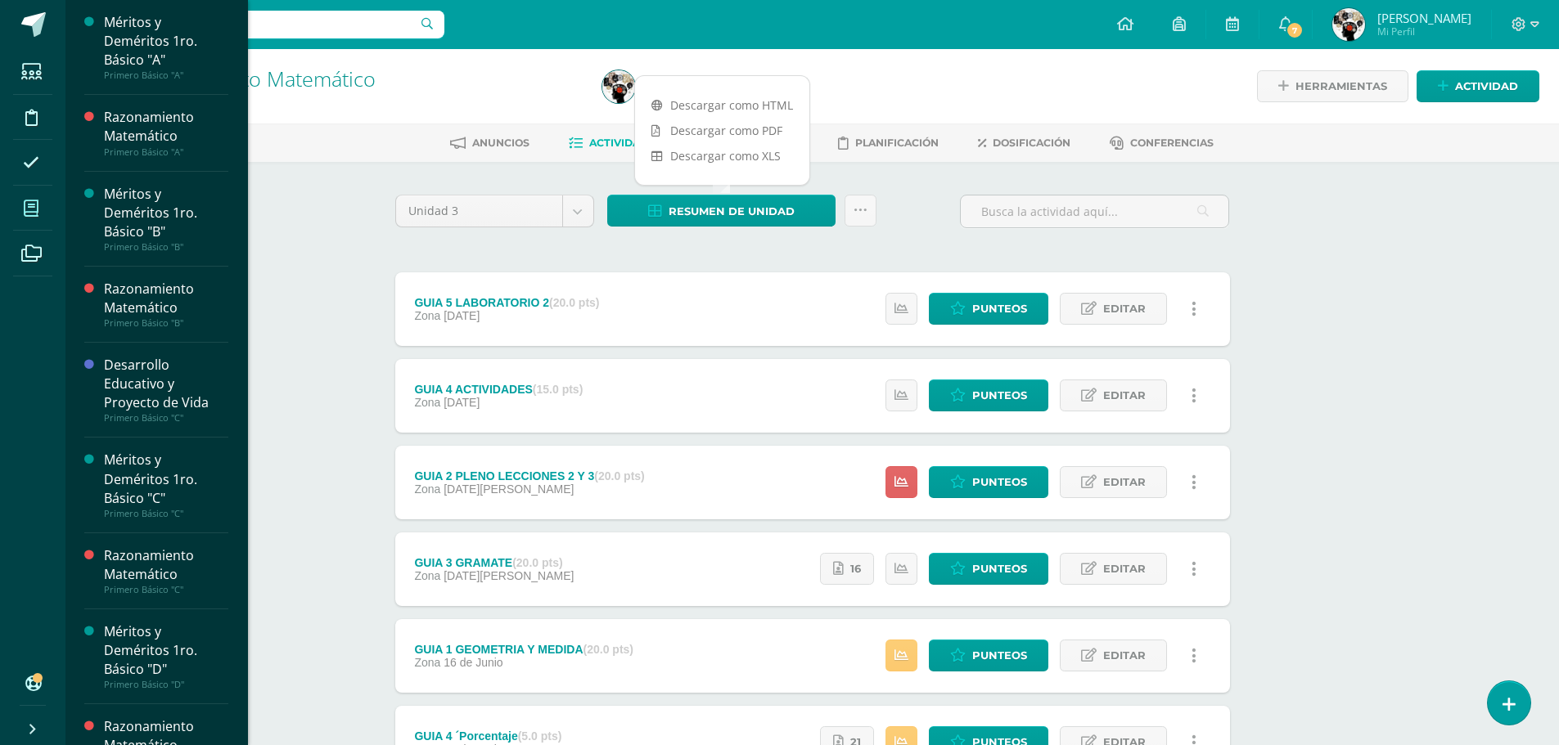
click at [33, 207] on icon at bounding box center [31, 208] width 15 height 16
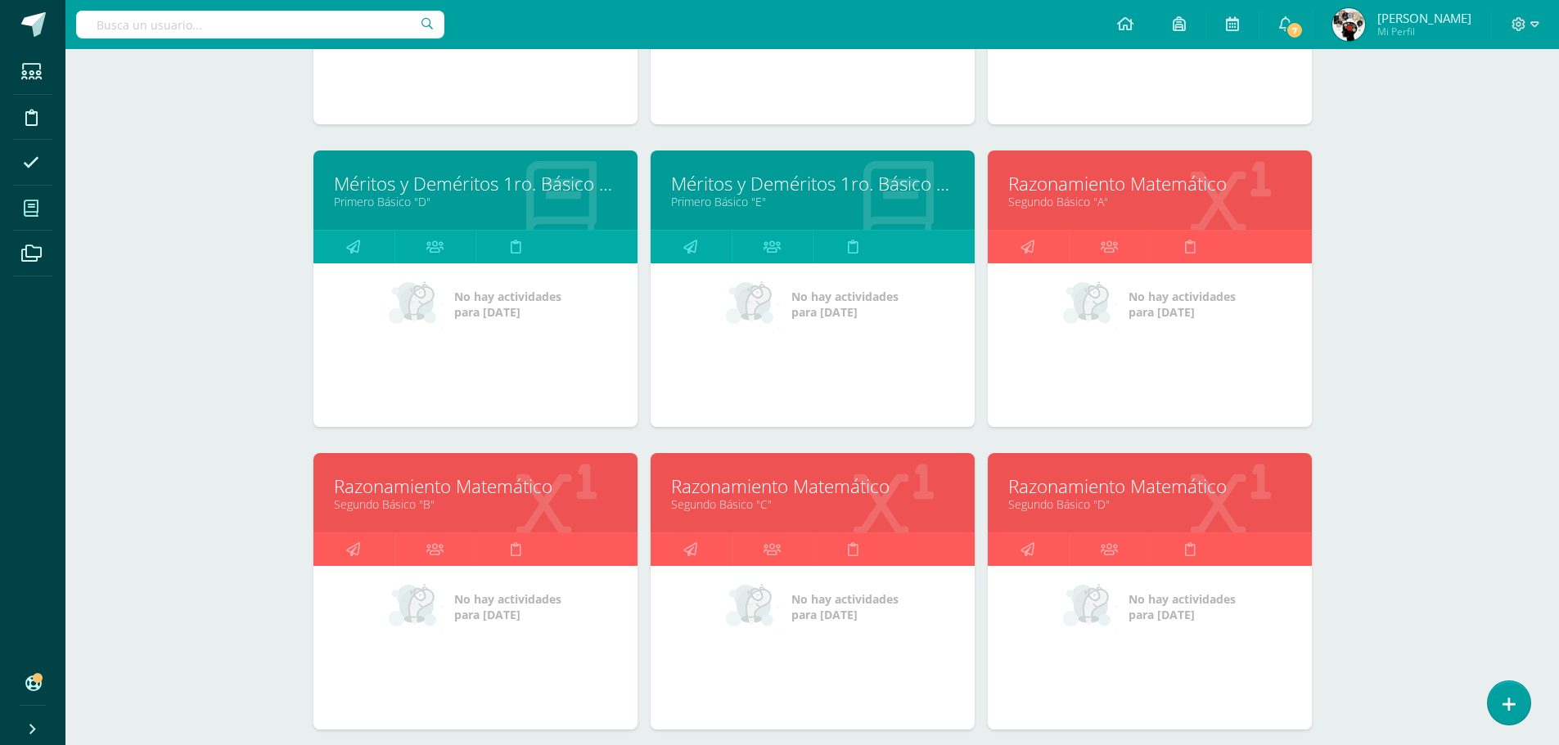
scroll to position [1061, 0]
click at [1255, 124] on div "No hay actividades para hoy" at bounding box center [1150, 44] width 324 height 164
click at [1122, 205] on link "Segundo Básico "A"" at bounding box center [1149, 203] width 283 height 16
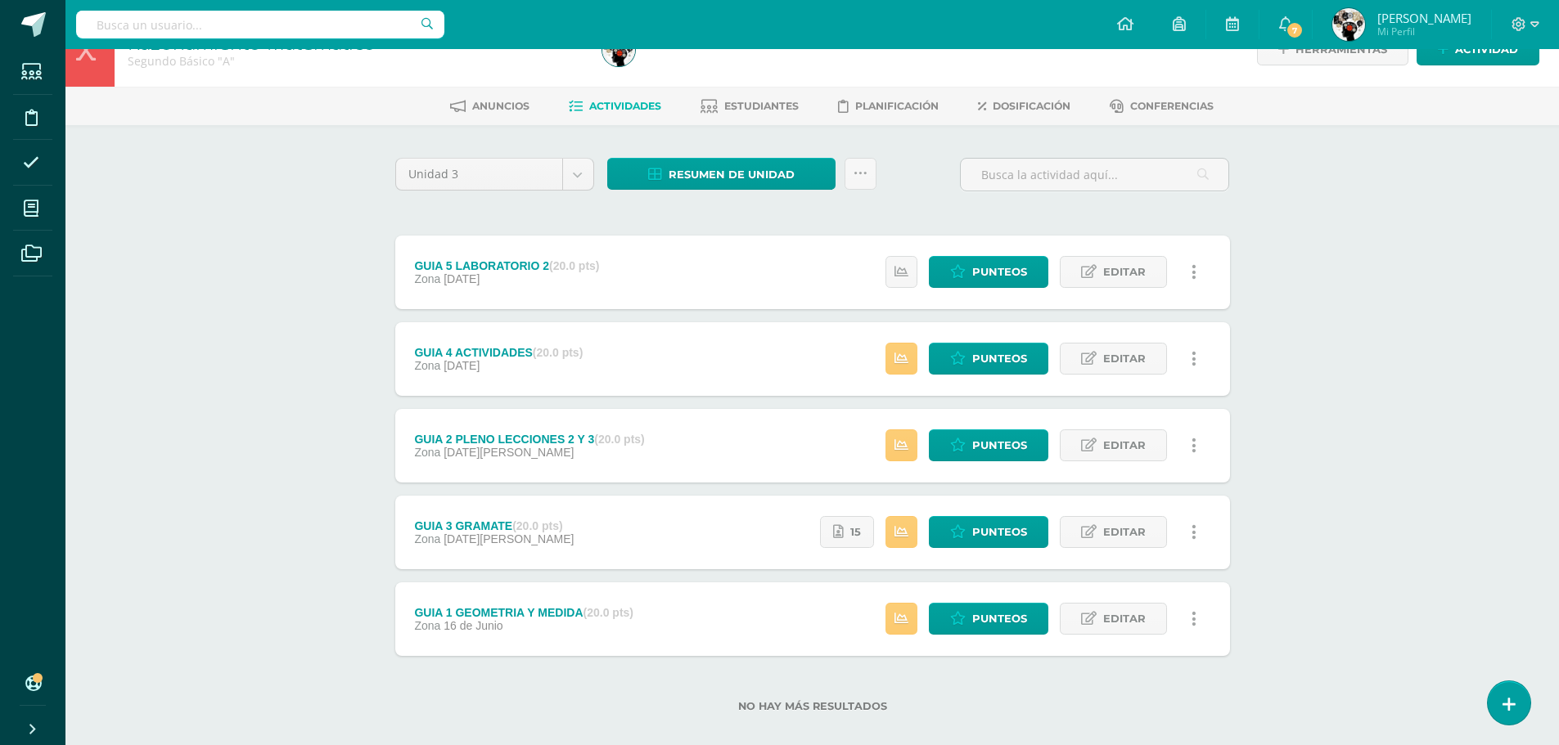
scroll to position [56, 0]
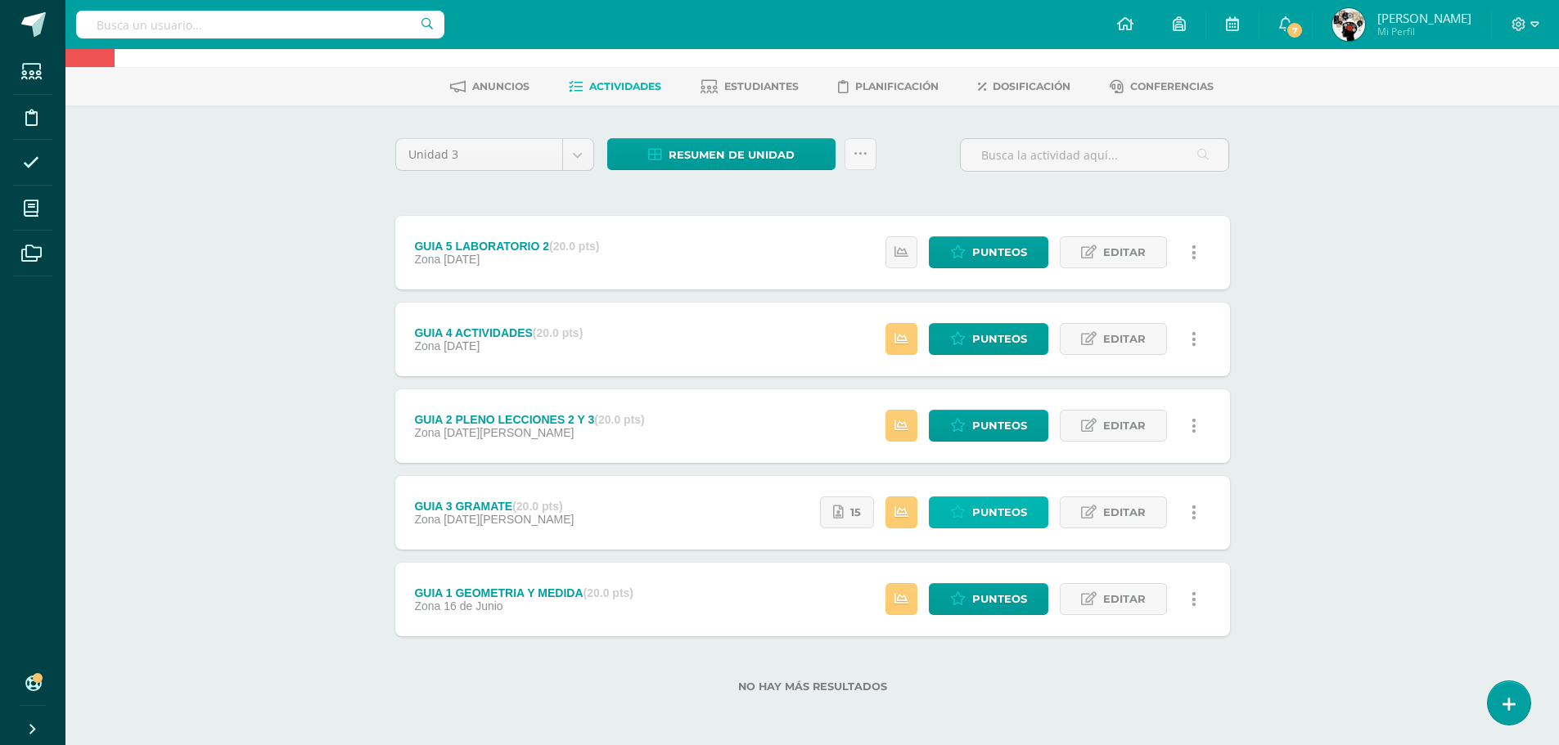
click at [1017, 507] on span "Punteos" at bounding box center [999, 513] width 55 height 30
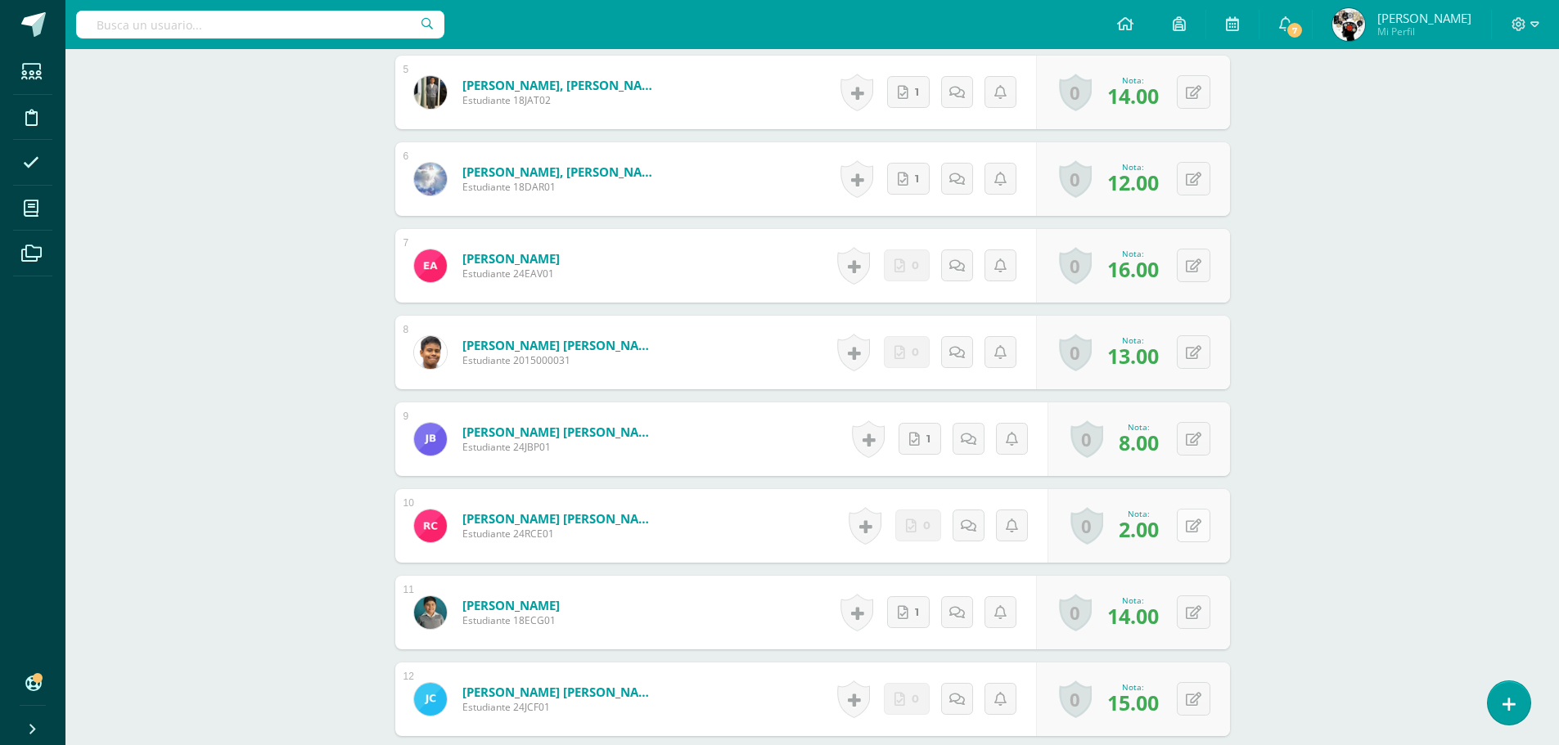
scroll to position [876, 0]
click at [1190, 531] on button at bounding box center [1204, 525] width 34 height 34
type input "17"
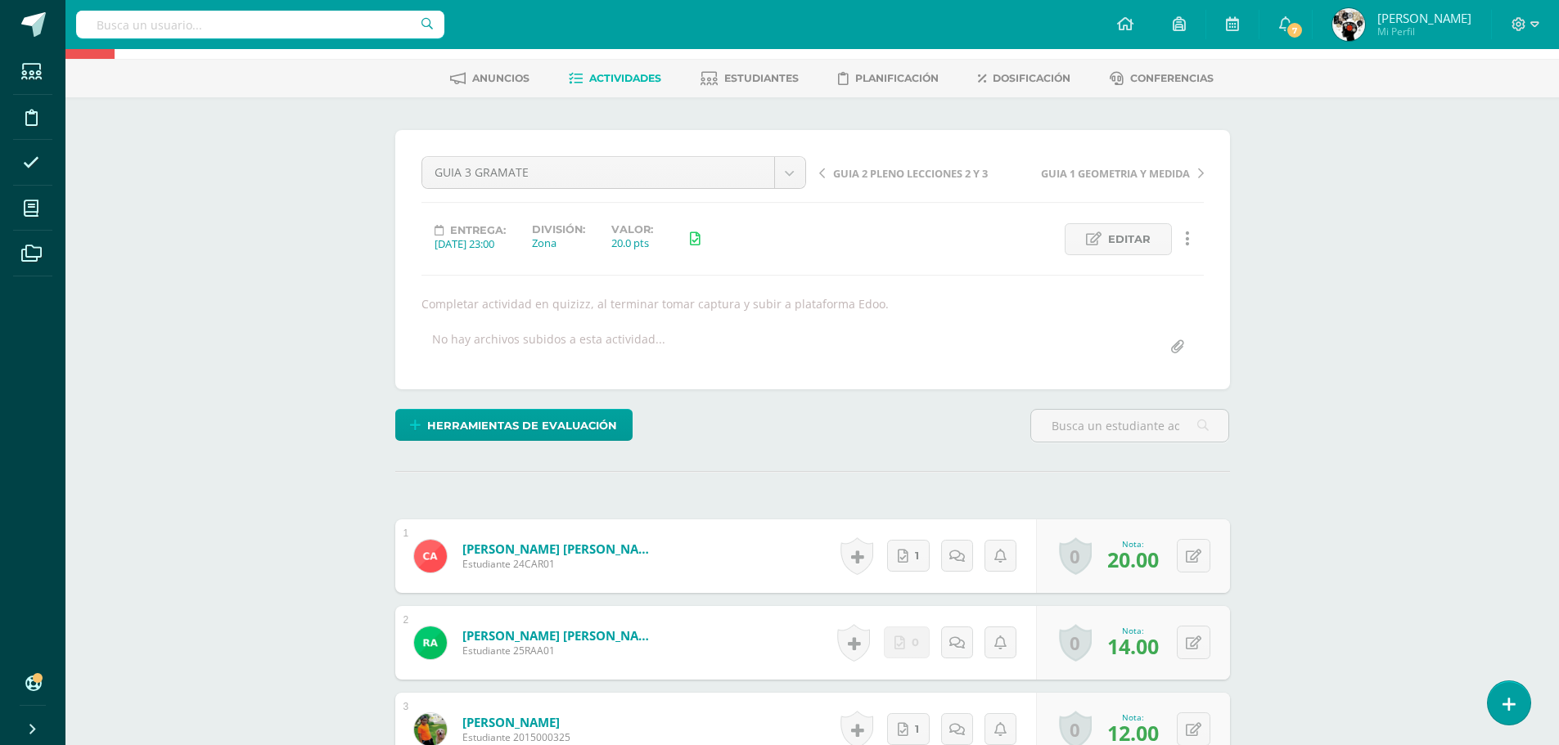
scroll to position [0, 0]
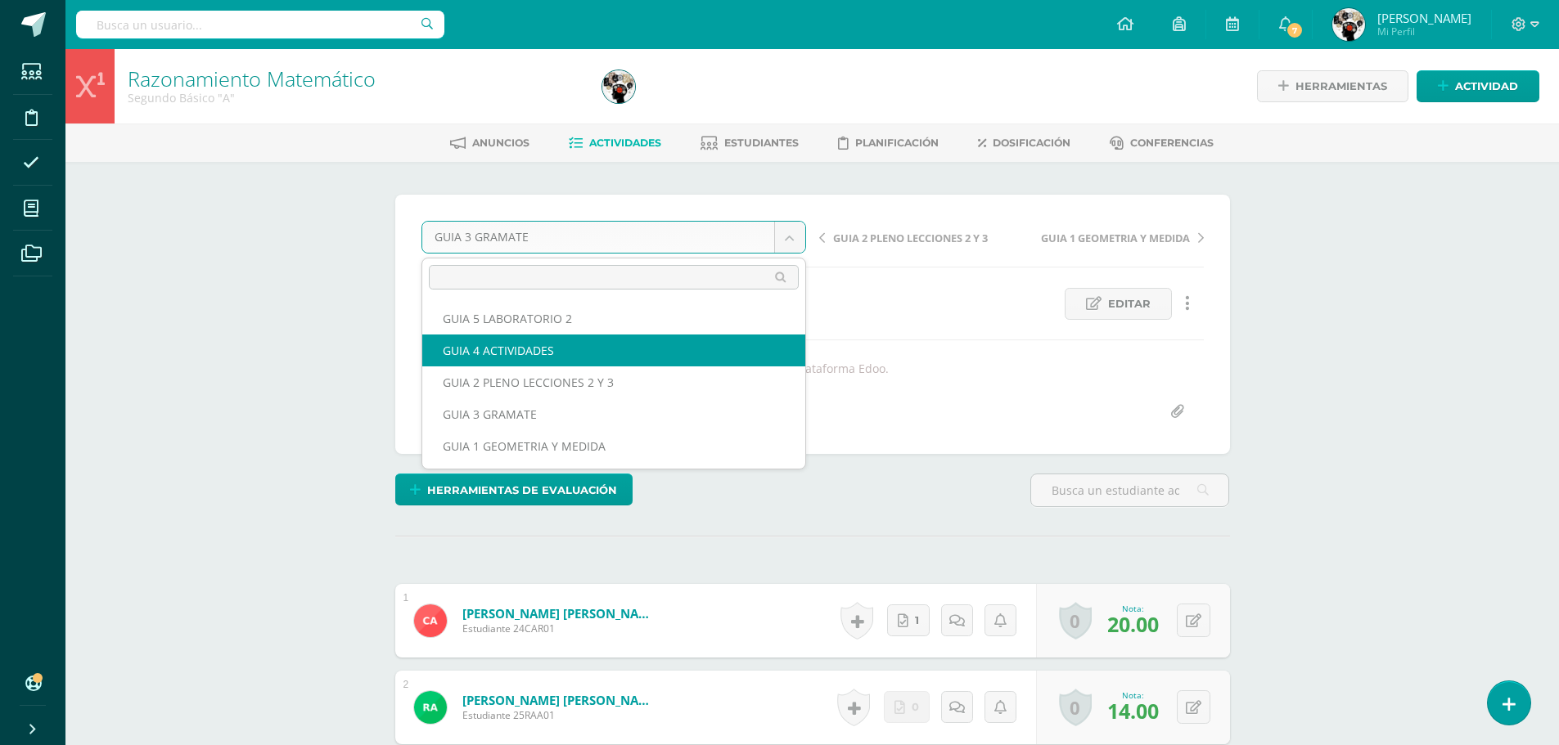
select select "/dashboard/teacher/grade-activity/177005/"
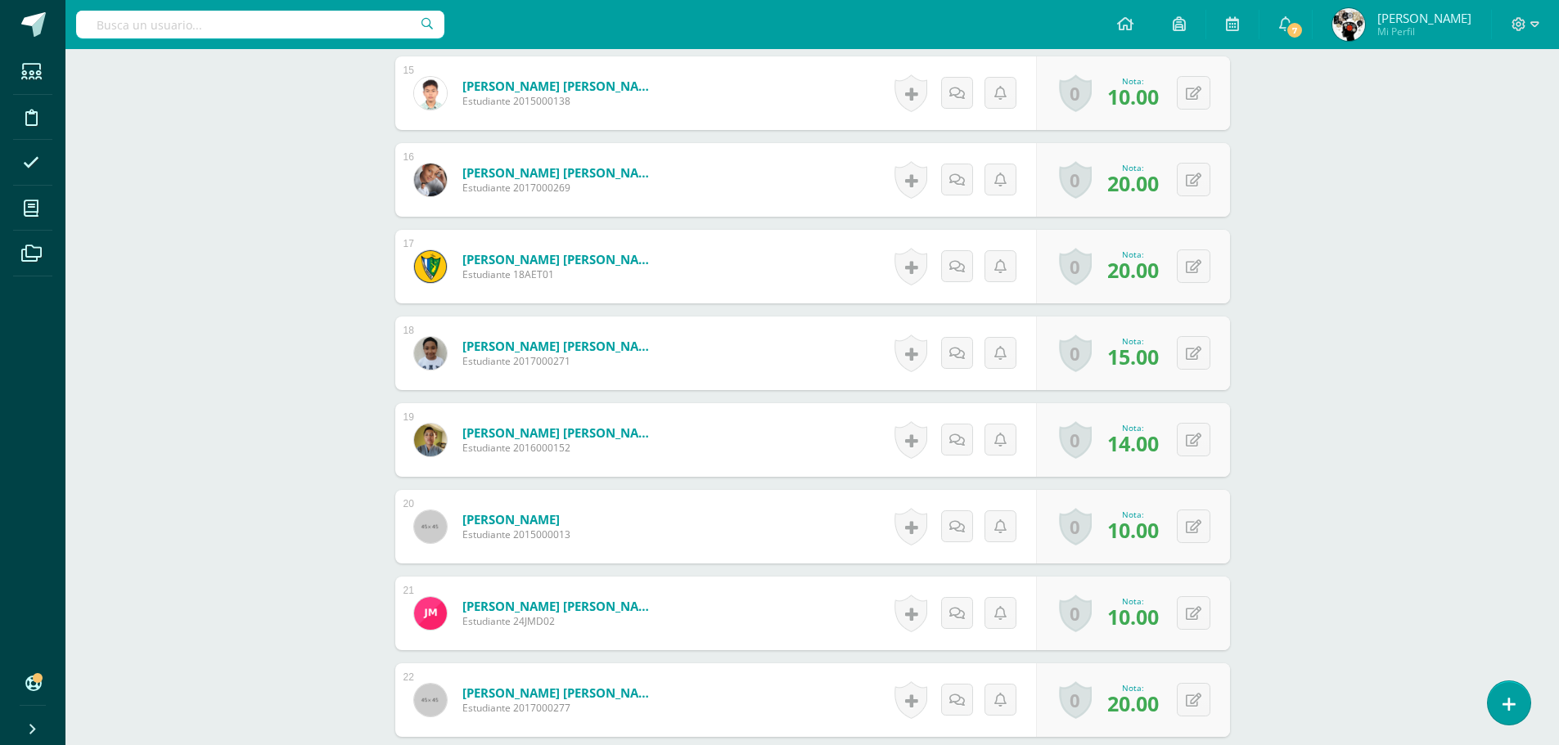
scroll to position [1743, 0]
click at [1191, 526] on button at bounding box center [1194, 526] width 34 height 34
type input "1"
type input "20"
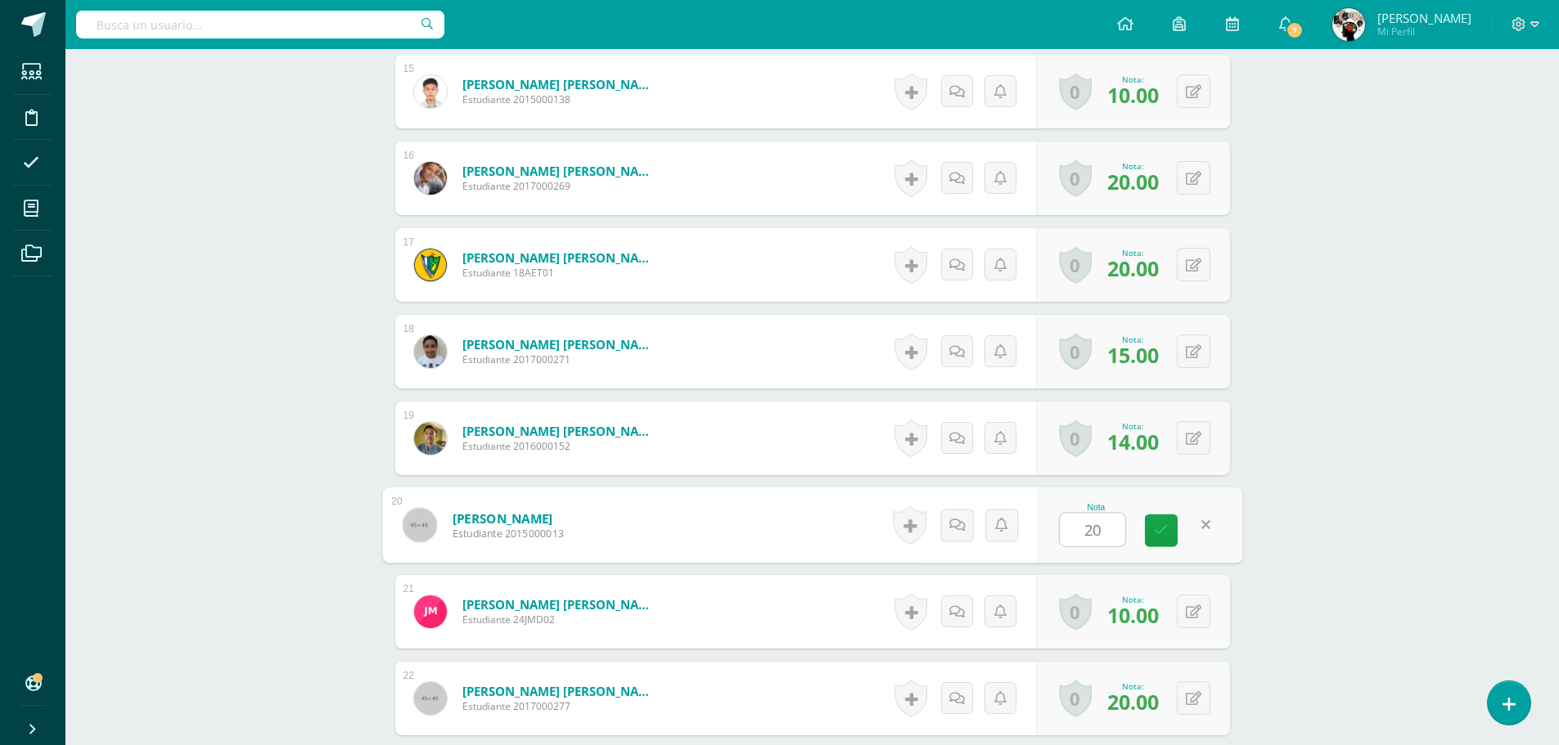
click at [786, 531] on form "Monterroso Castellanos, Gabriel Estudiante 2015000013 Nota 20 0 Logros Logros o…" at bounding box center [812, 526] width 860 height 76
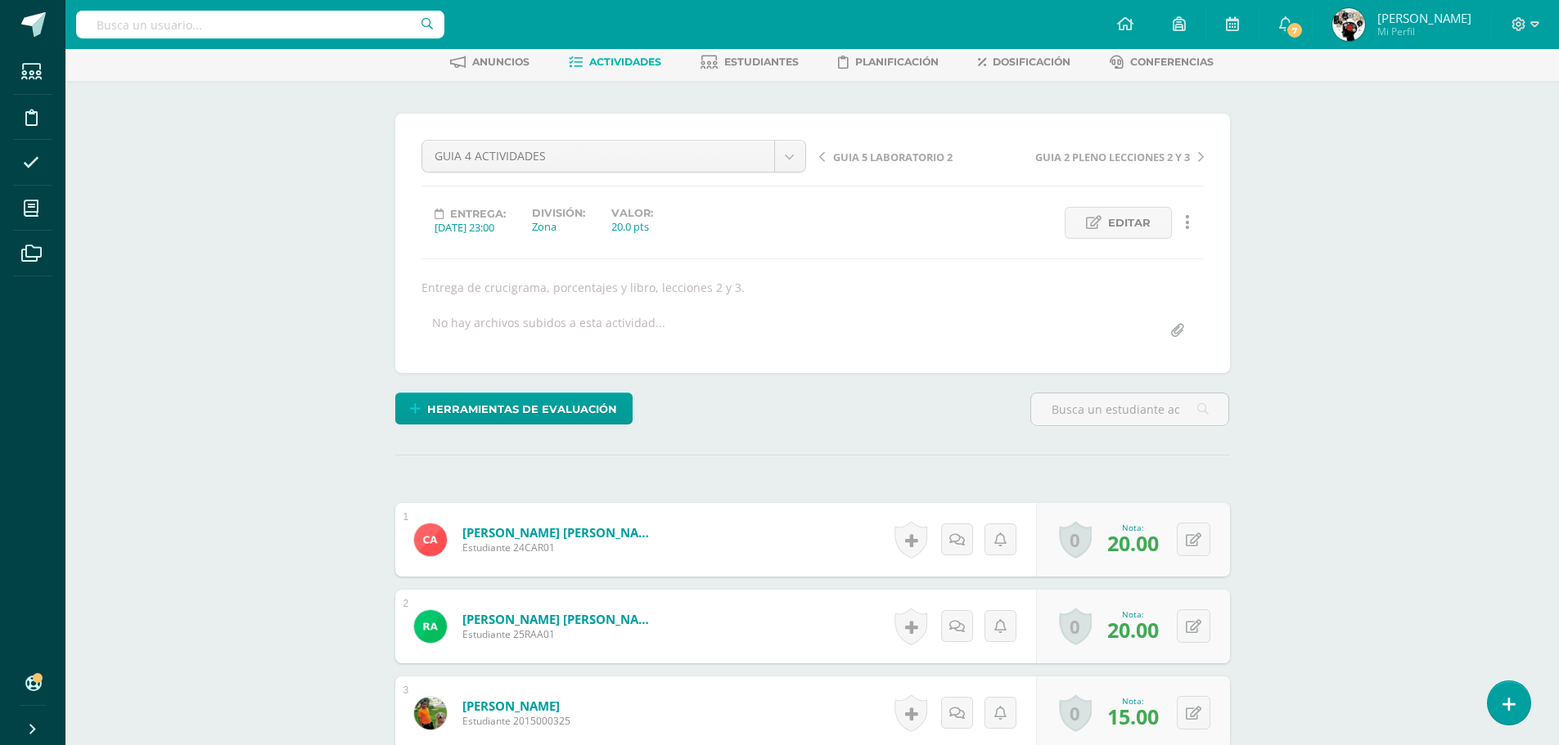
scroll to position [0, 0]
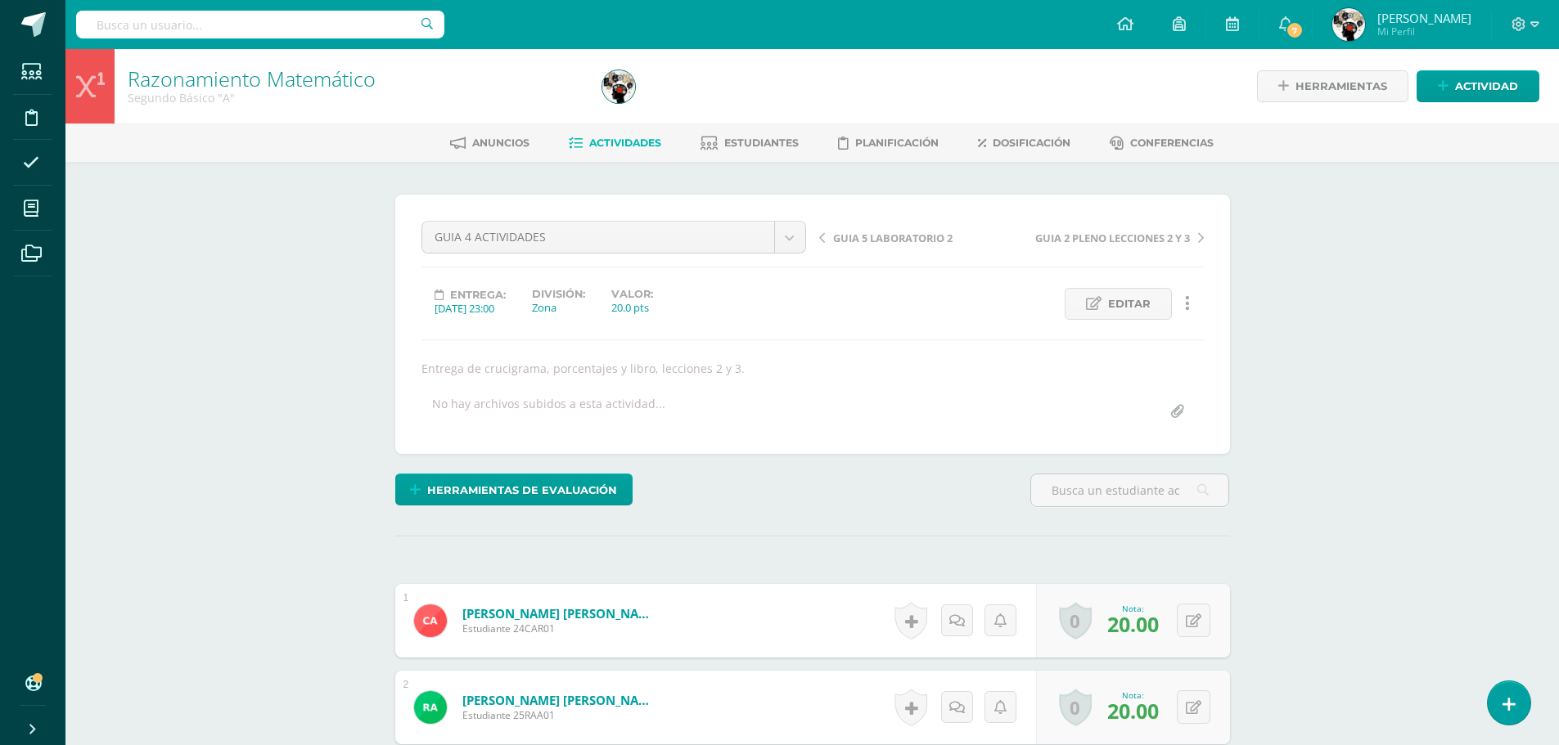
click at [639, 140] on span "Actividades" at bounding box center [625, 143] width 72 height 12
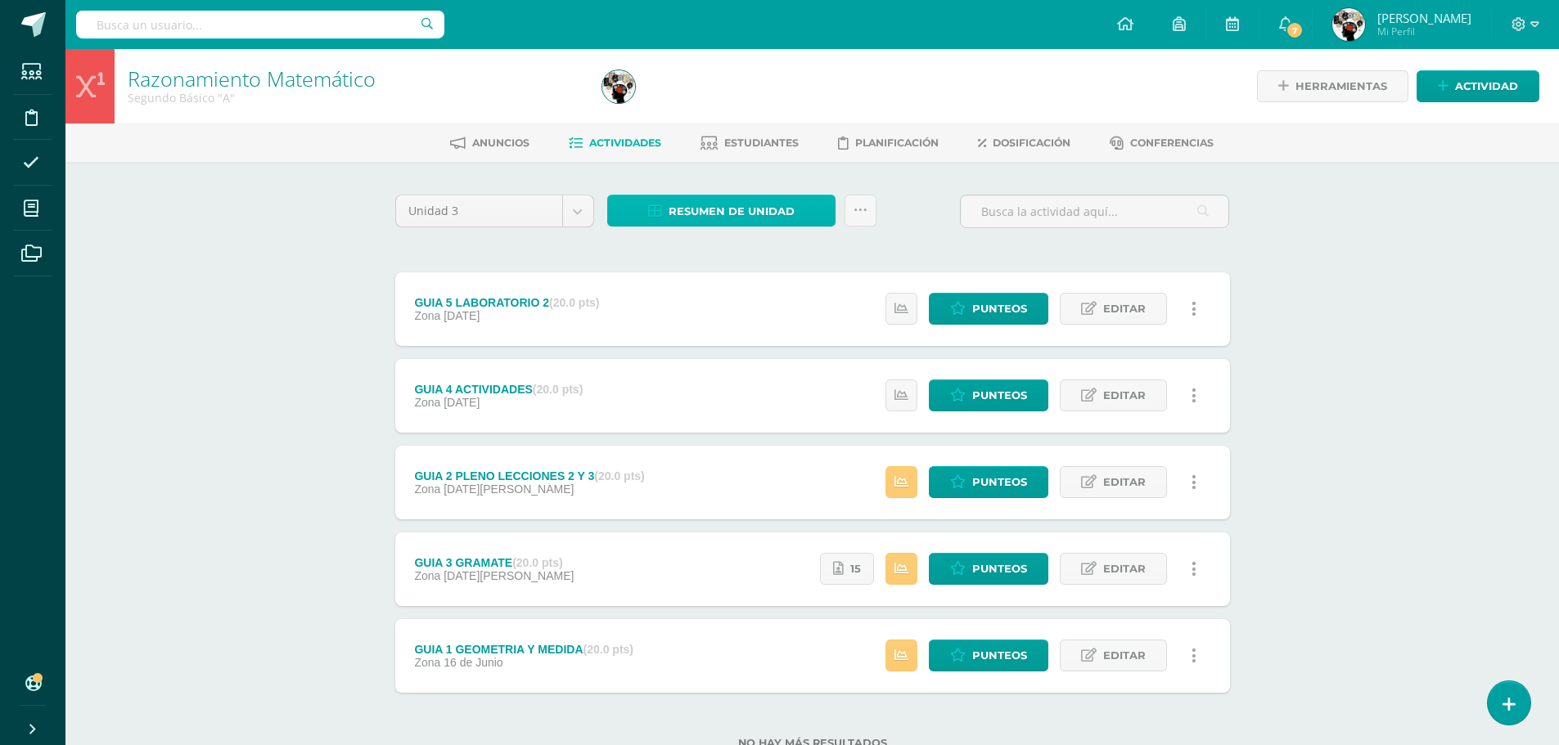
click at [757, 213] on span "Resumen de unidad" at bounding box center [732, 211] width 126 height 30
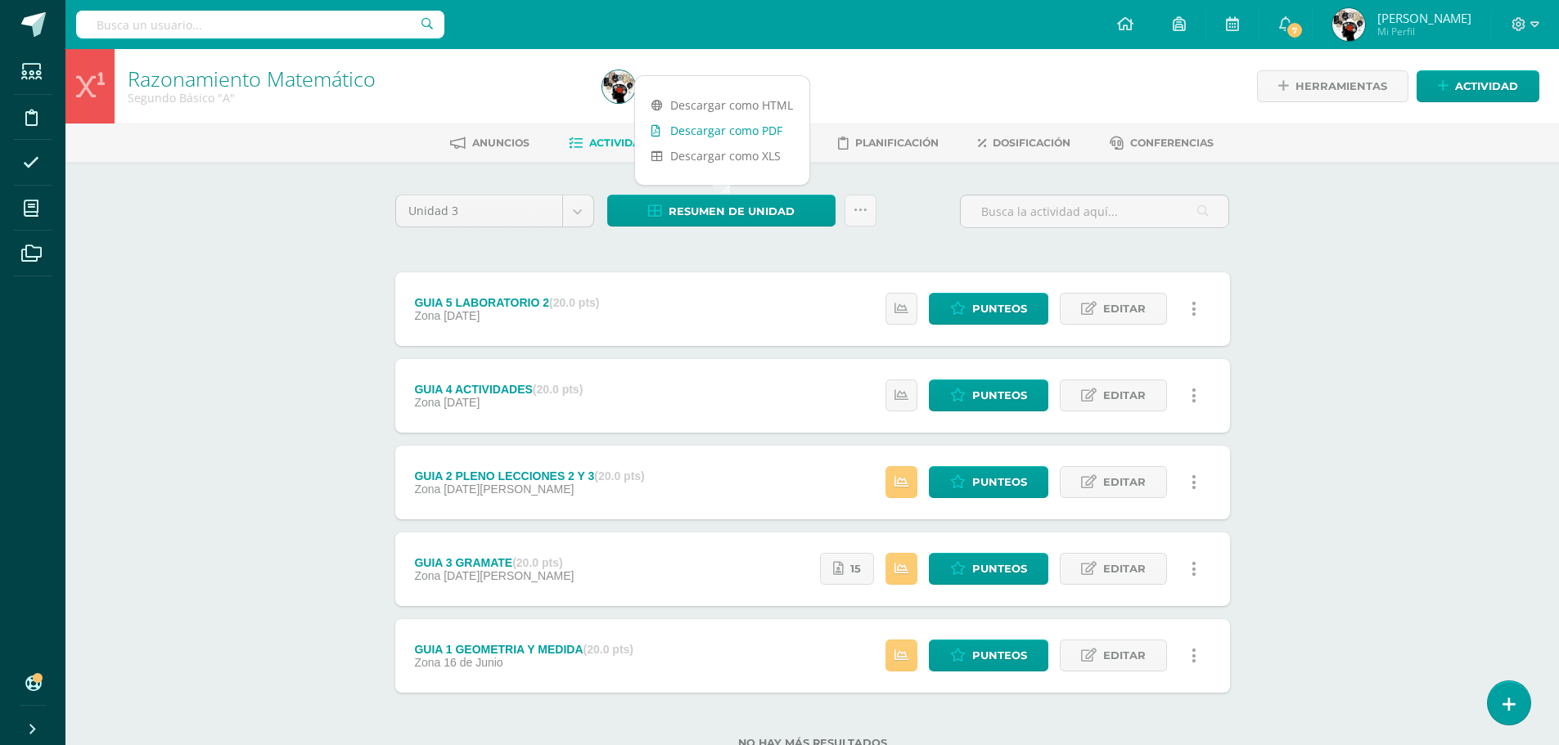
click at [759, 127] on link "Descargar como PDF" at bounding box center [722, 130] width 174 height 25
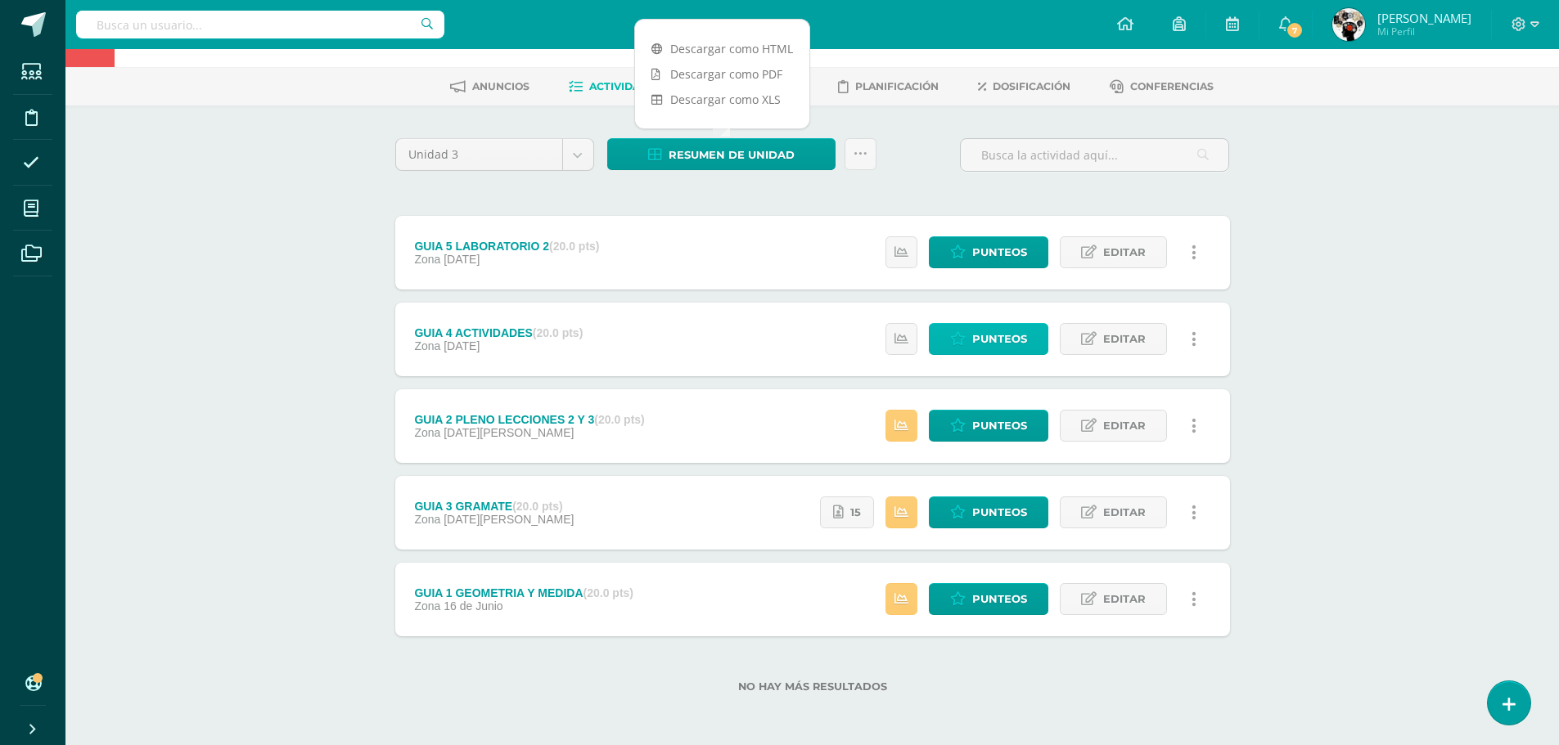
click at [995, 340] on span "Punteos" at bounding box center [999, 339] width 55 height 30
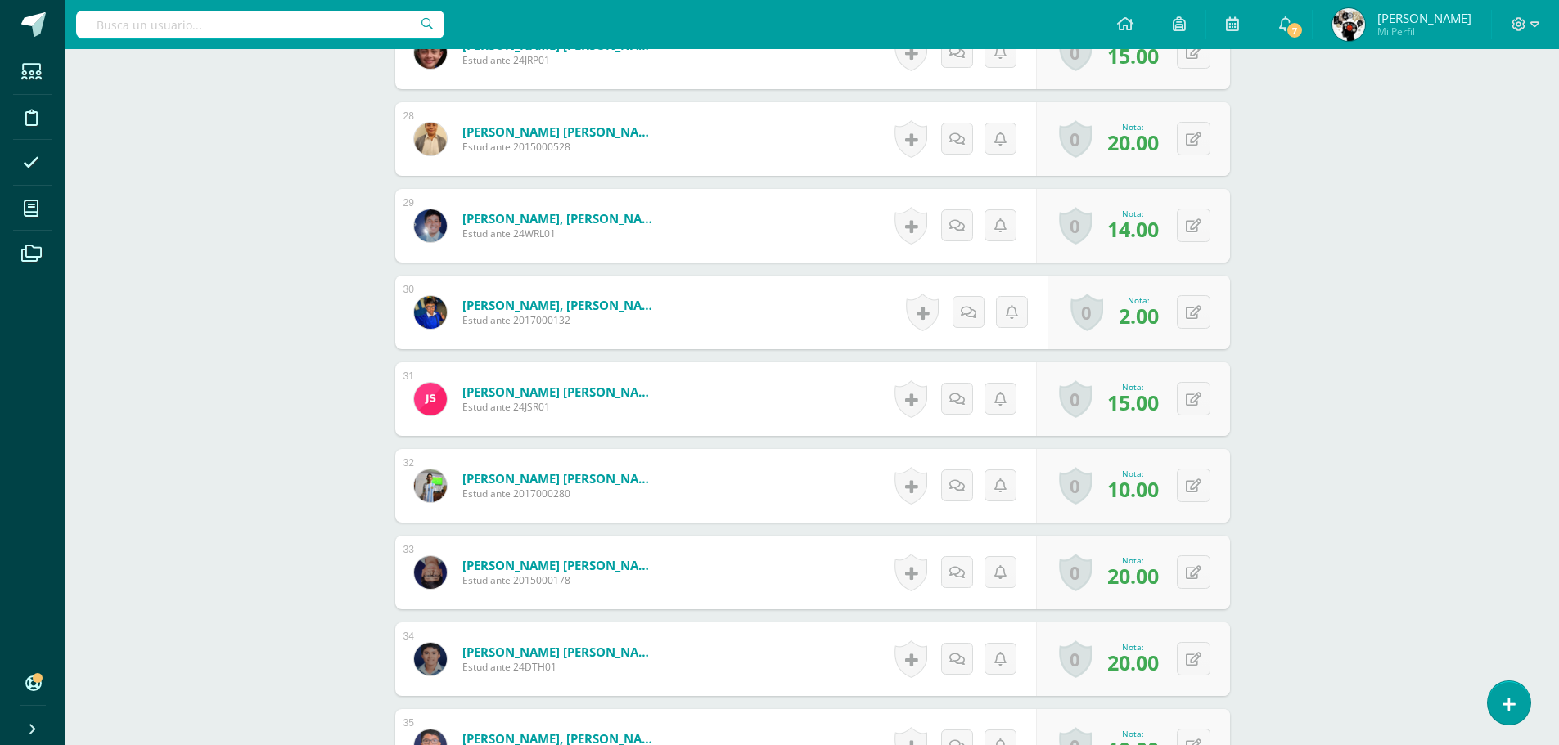
scroll to position [2852, 0]
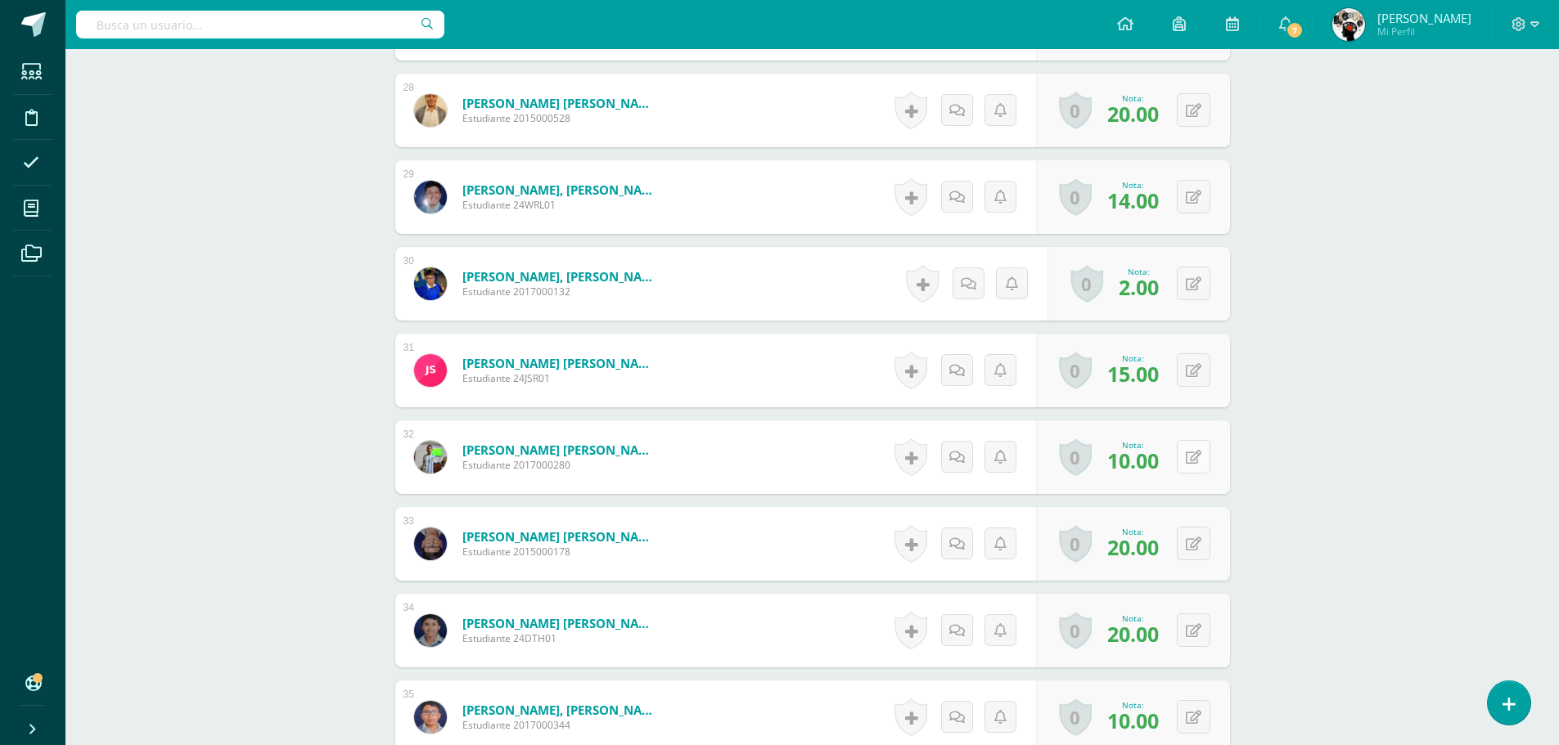
click at [1195, 456] on icon at bounding box center [1194, 458] width 16 height 14
type input "20"
click at [826, 443] on form "Sierra Cantoral, José Daniel Estudiante 2017000280 Nota 20 0 Logros Logros obte…" at bounding box center [812, 458] width 835 height 74
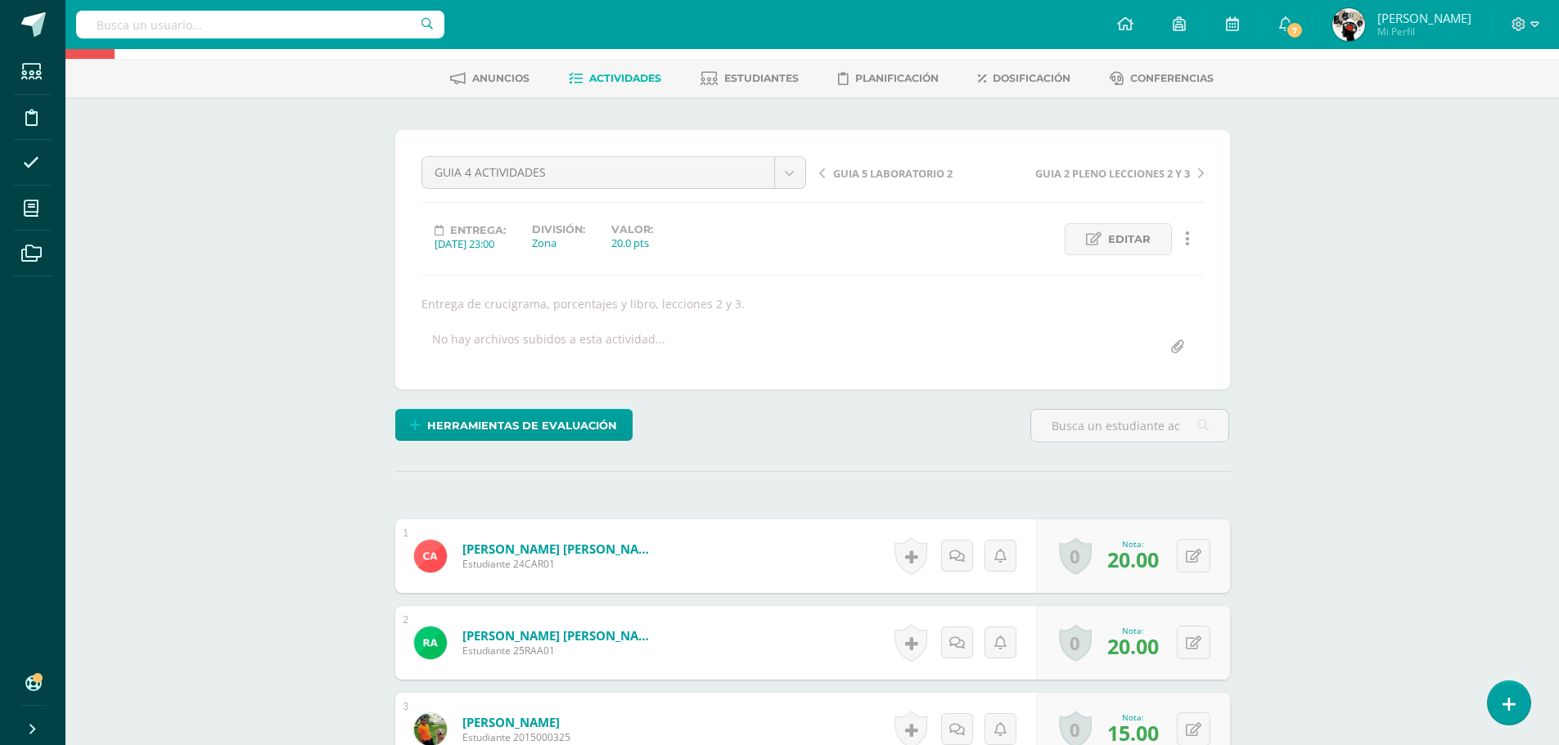
scroll to position [0, 0]
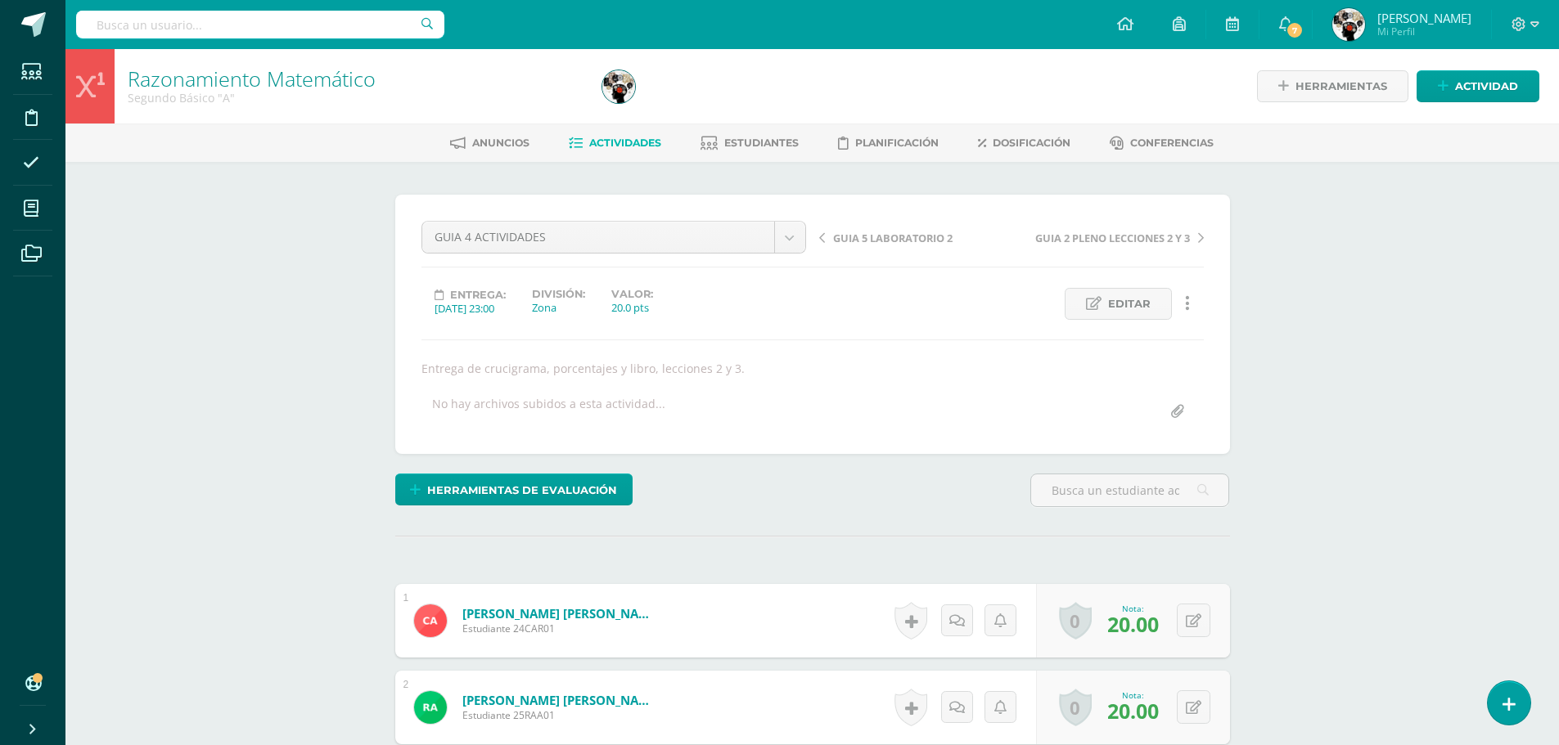
click at [627, 143] on span "Actividades" at bounding box center [625, 143] width 72 height 12
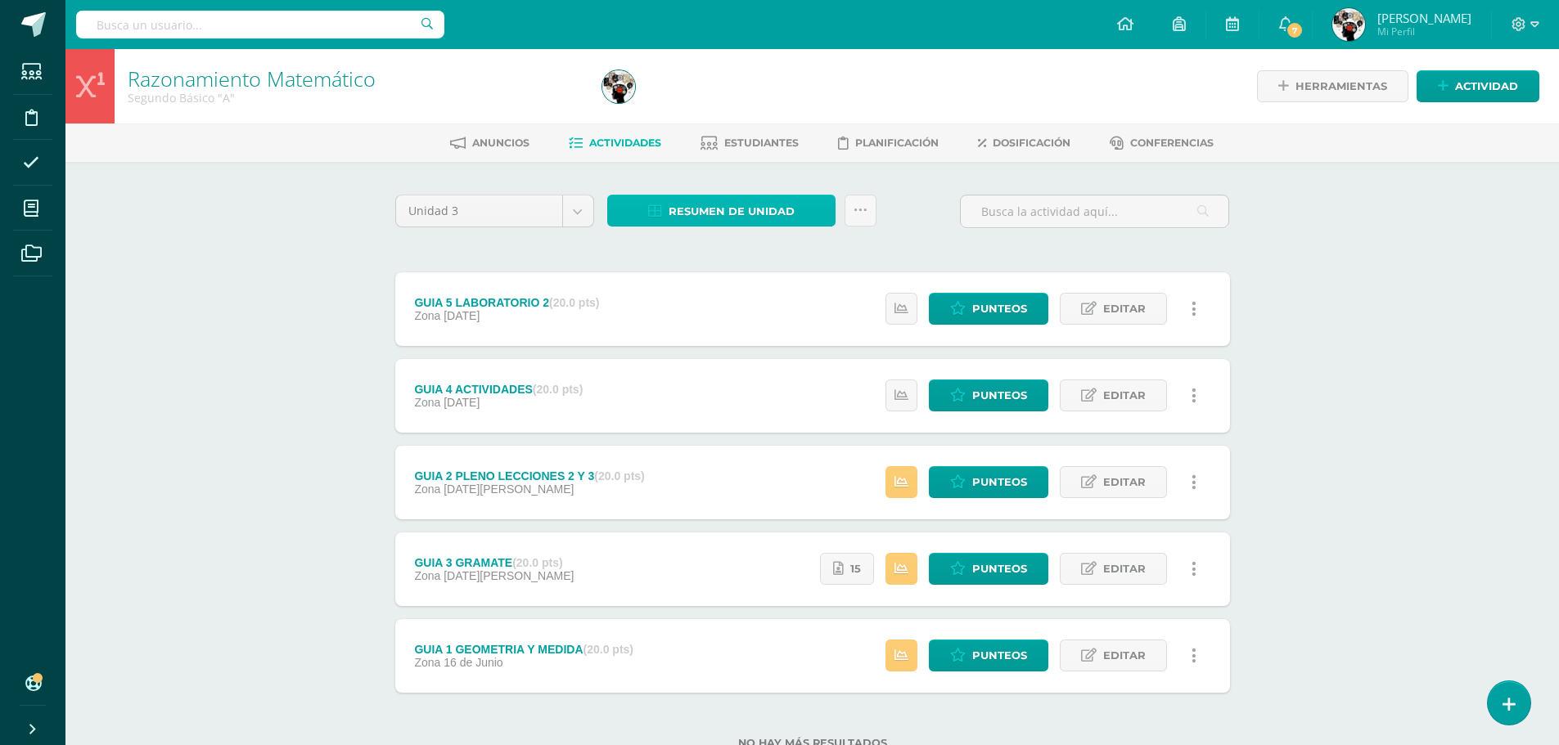
click at [733, 214] on span "Resumen de unidad" at bounding box center [732, 211] width 126 height 30
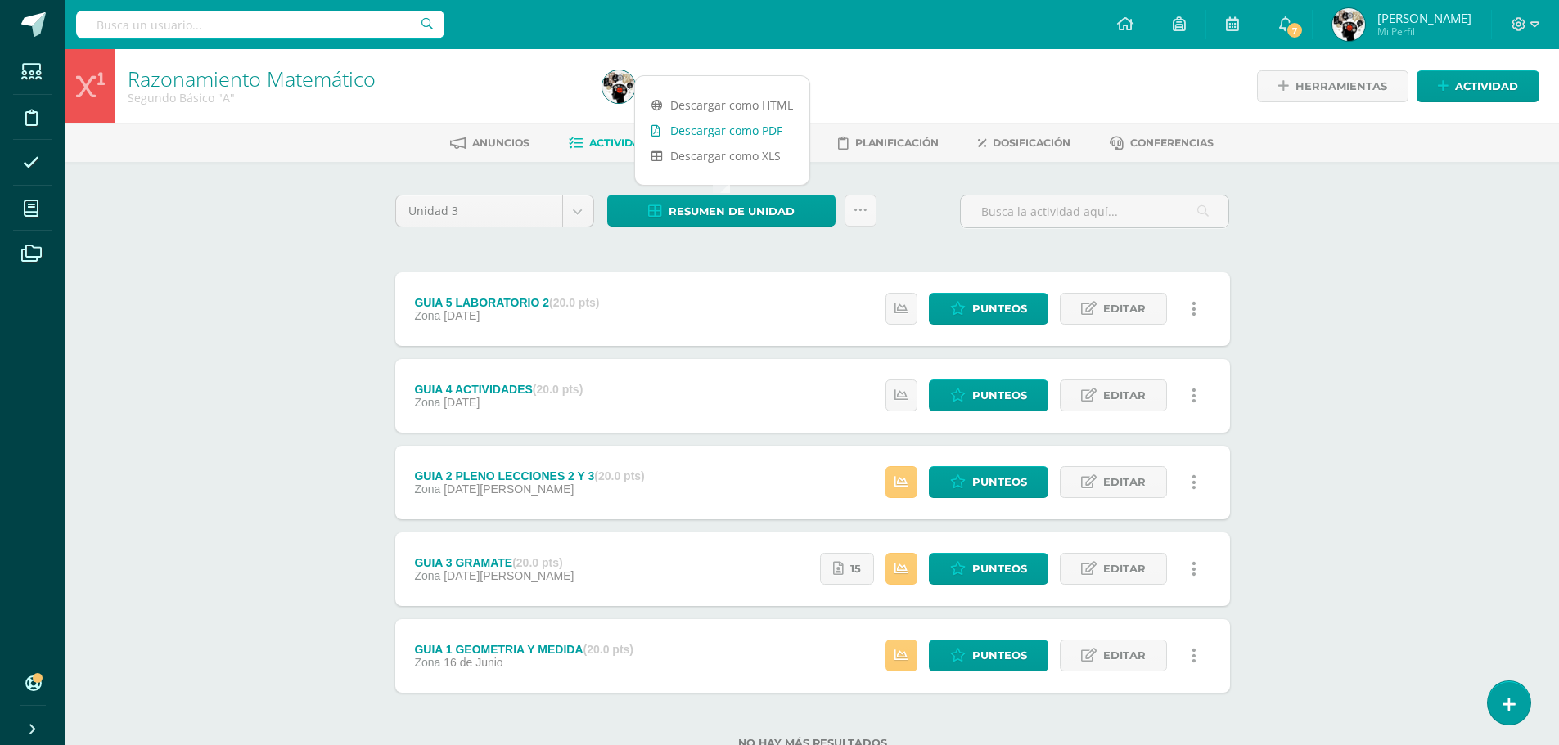
click at [765, 137] on link "Descargar como PDF" at bounding box center [722, 130] width 174 height 25
click at [727, 128] on link "Descargar como PDF" at bounding box center [722, 130] width 174 height 25
